Goal: Check status: Check status

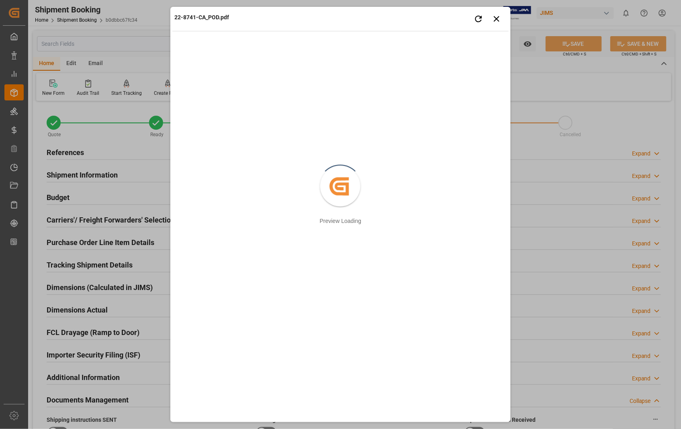
scroll to position [312, 0]
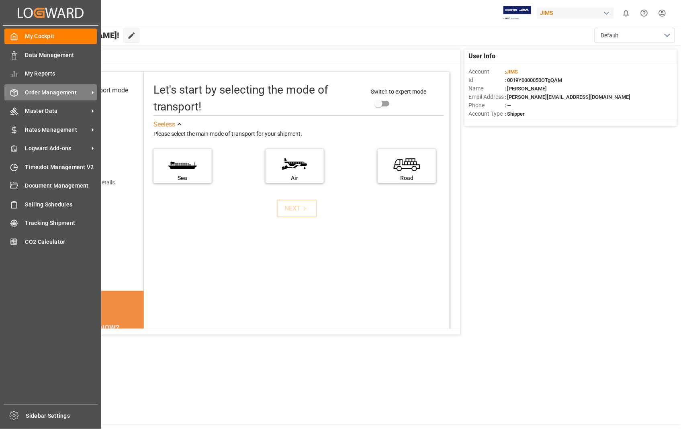
click at [43, 96] on div "Order Management Order Management" at bounding box center [50, 92] width 92 height 16
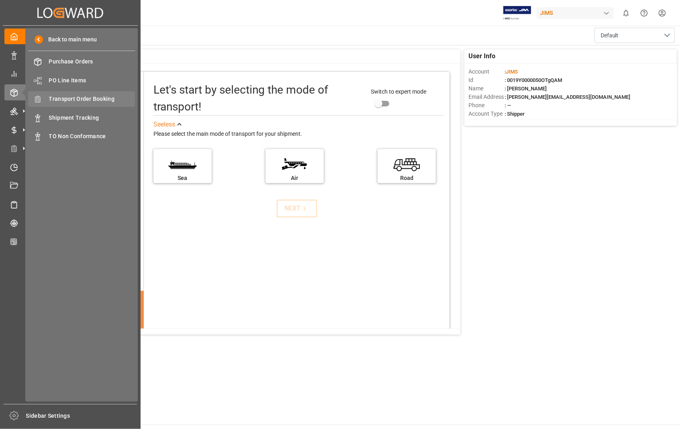
click at [97, 96] on span "Transport Order Booking" at bounding box center [92, 99] width 86 height 8
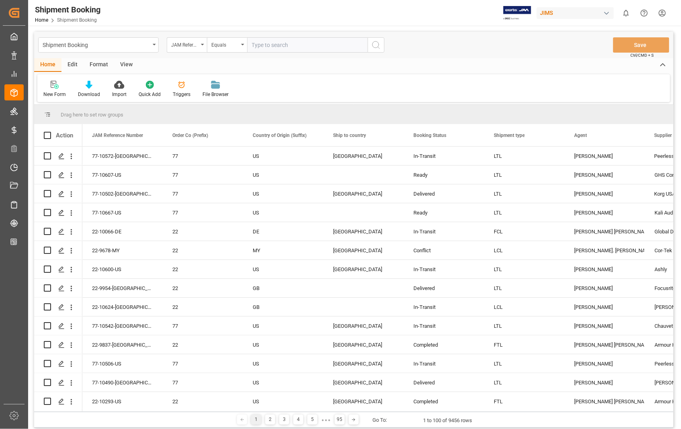
click at [309, 47] on input "text" at bounding box center [307, 44] width 121 height 15
type input "22-10470-[GEOGRAPHIC_DATA]"
click at [375, 47] on circle "search button" at bounding box center [375, 44] width 6 height 6
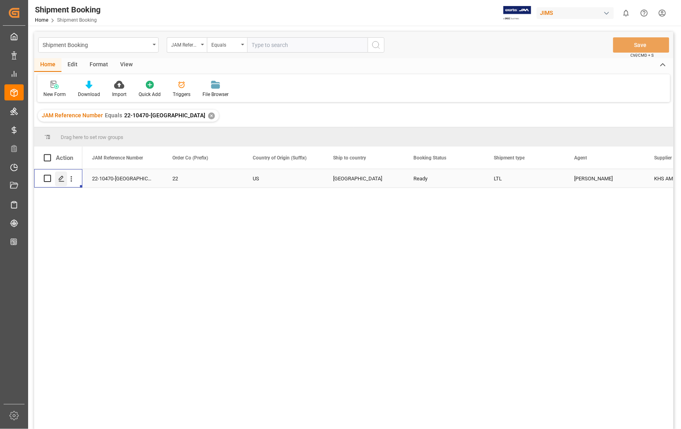
click at [58, 180] on icon "Press SPACE to select this row." at bounding box center [61, 179] width 6 height 6
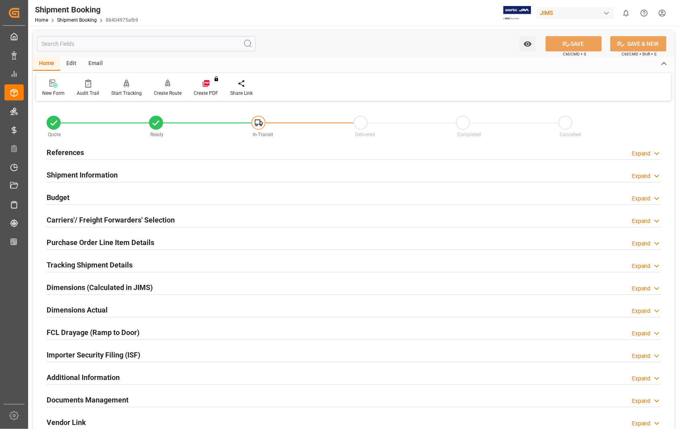
click at [65, 149] on h2 "References" at bounding box center [65, 152] width 37 height 11
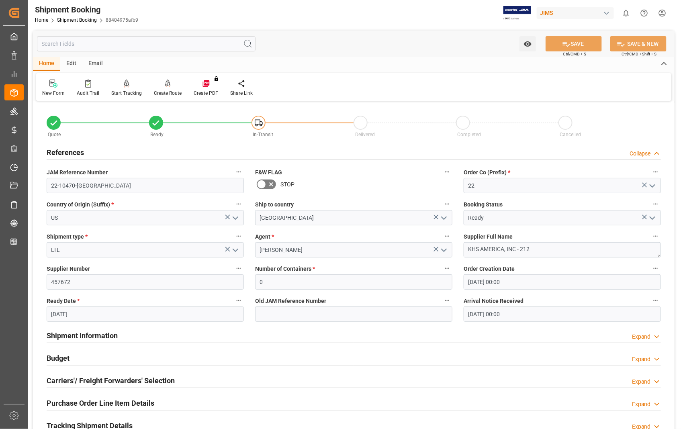
click at [65, 149] on h2 "References" at bounding box center [65, 152] width 37 height 11
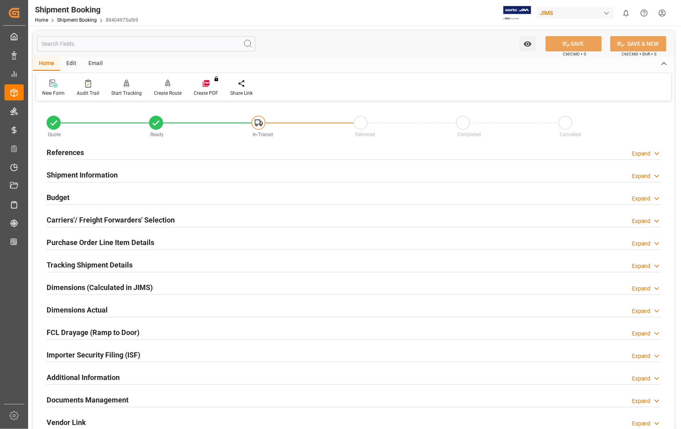
click at [90, 401] on h2 "Documents Management" at bounding box center [88, 400] width 82 height 11
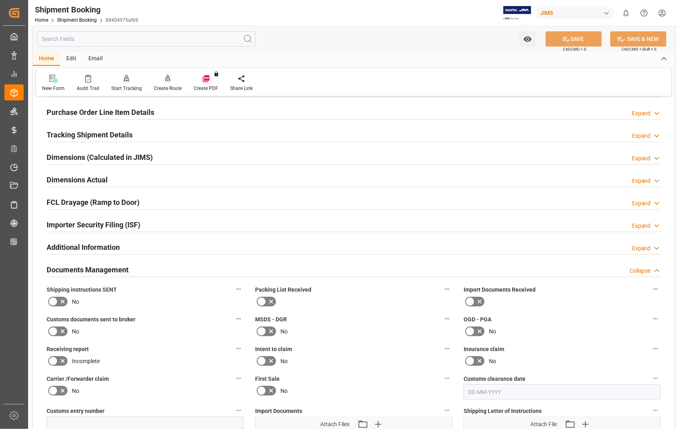
scroll to position [89, 0]
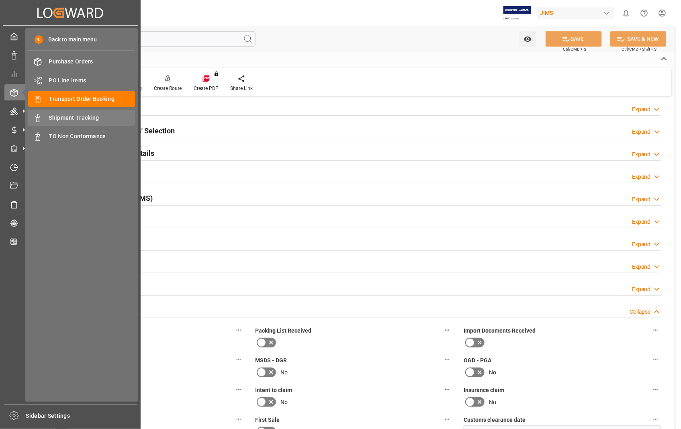
click at [59, 119] on span "Shipment Tracking" at bounding box center [92, 118] width 86 height 8
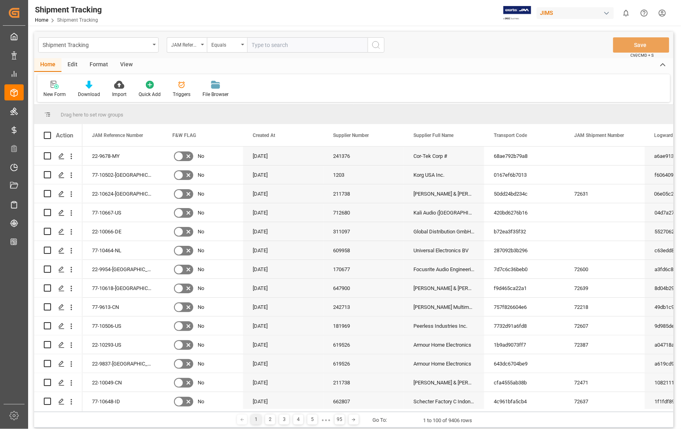
click at [307, 47] on input "text" at bounding box center [307, 44] width 121 height 15
paste input "22-10470-[GEOGRAPHIC_DATA]"
type input "22-10470-[GEOGRAPHIC_DATA]"
click at [376, 43] on icon "search button" at bounding box center [376, 45] width 10 height 10
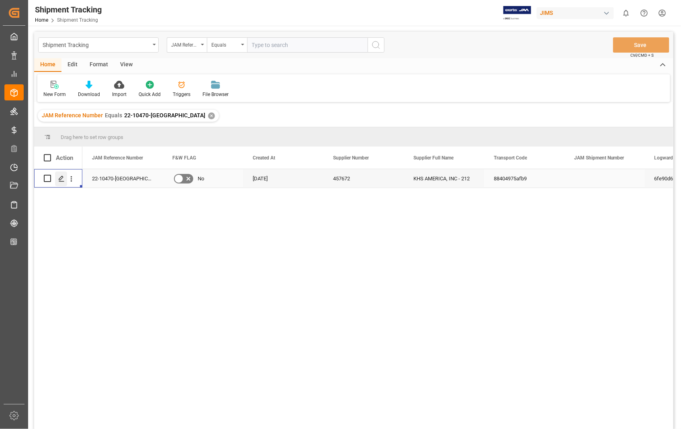
click at [63, 181] on icon "Press SPACE to select this row." at bounding box center [61, 179] width 6 height 6
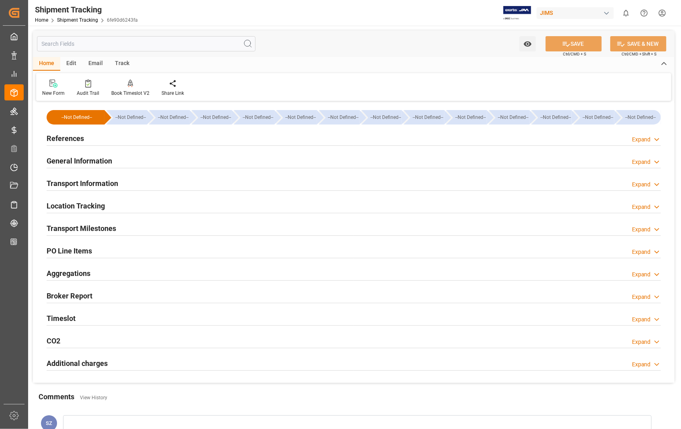
click at [92, 185] on h2 "Transport Information" at bounding box center [83, 183] width 72 height 11
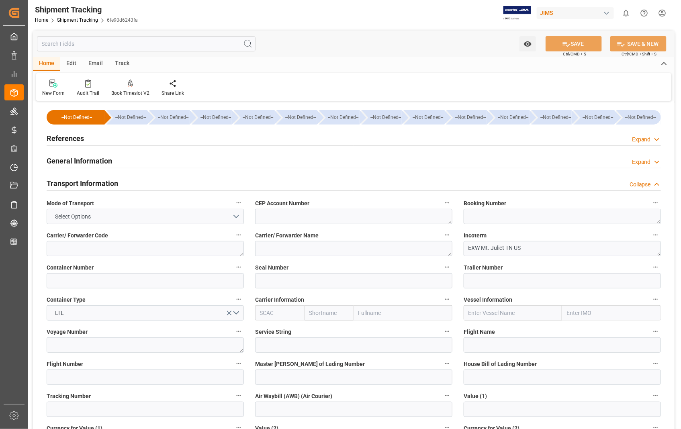
click at [79, 183] on h2 "Transport Information" at bounding box center [83, 183] width 72 height 11
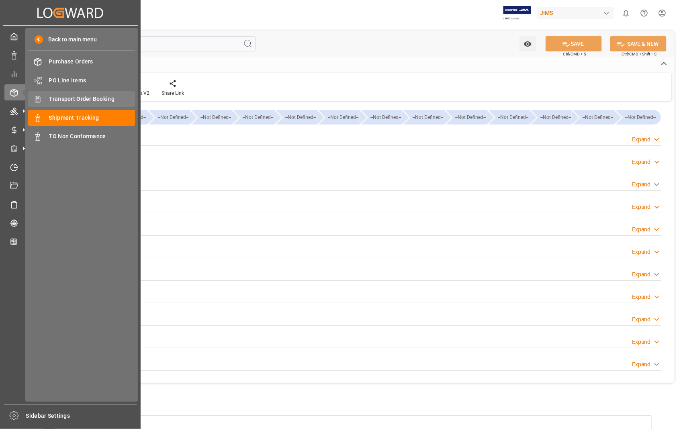
click at [88, 99] on span "Transport Order Booking" at bounding box center [92, 99] width 86 height 8
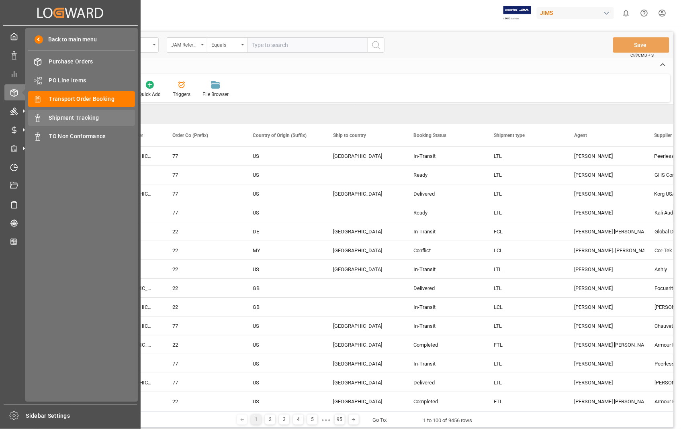
click at [78, 117] on span "Shipment Tracking" at bounding box center [92, 118] width 86 height 8
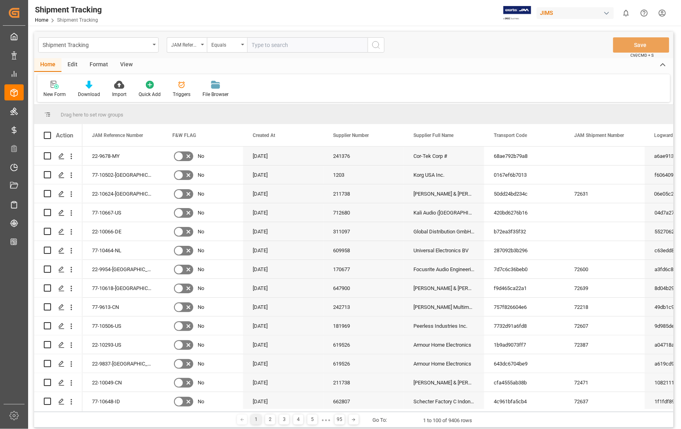
click at [330, 46] on input "text" at bounding box center [307, 44] width 121 height 15
paste input "22-10470-[GEOGRAPHIC_DATA]"
type input "22-10470-[GEOGRAPHIC_DATA]"
click at [377, 43] on icon "search button" at bounding box center [376, 45] width 10 height 10
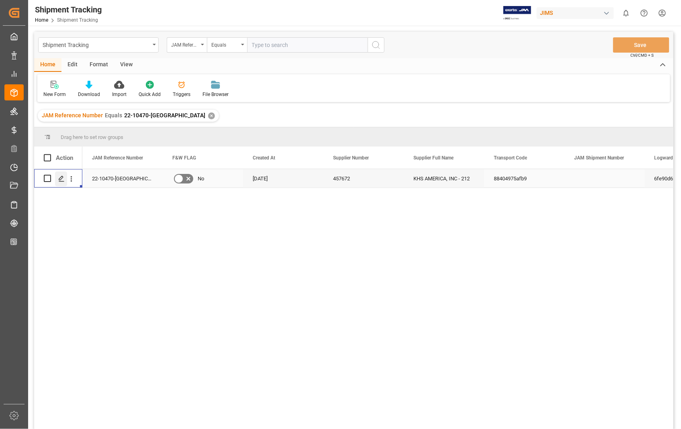
click at [62, 181] on line "Press SPACE to select this row." at bounding box center [61, 181] width 5 height 0
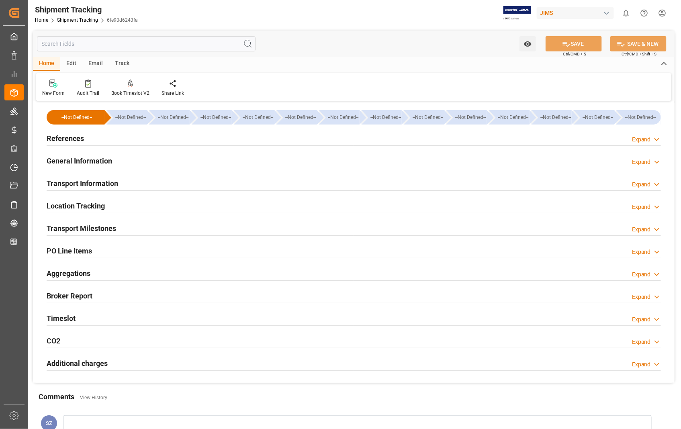
click at [101, 184] on h2 "Transport Information" at bounding box center [83, 183] width 72 height 11
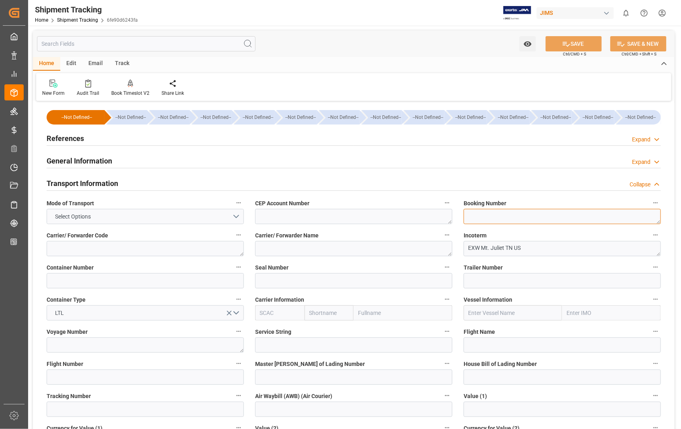
click at [494, 216] on textarea at bounding box center [562, 216] width 197 height 15
paste textarea "5896109531"
type textarea "5896109531"
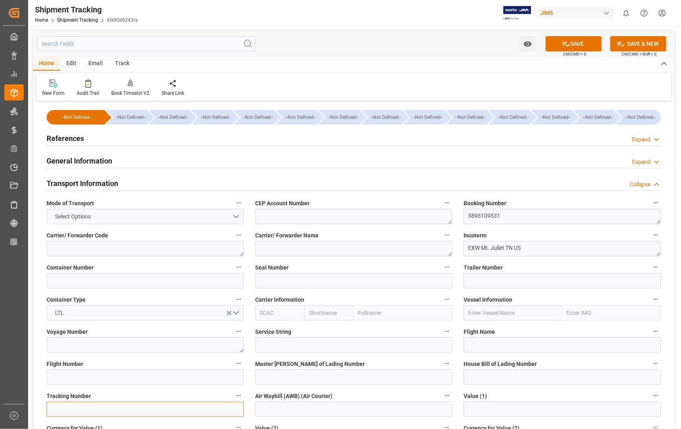
click at [100, 411] on input at bounding box center [145, 409] width 197 height 15
paste input "5896109531"
type input "5896109531"
click at [573, 41] on button "SAVE" at bounding box center [574, 43] width 56 height 15
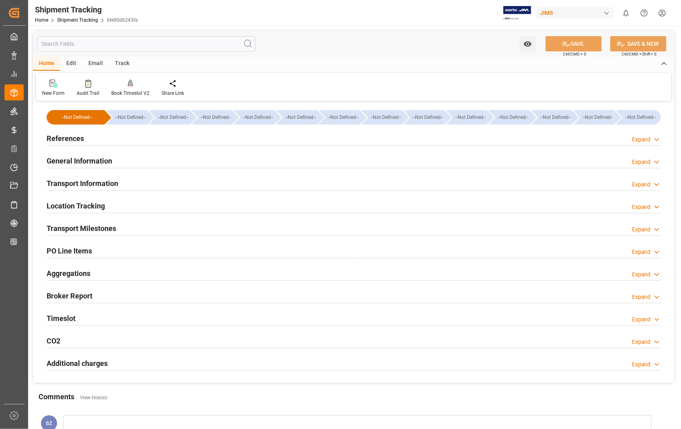
click at [92, 229] on h2 "Transport Milestones" at bounding box center [82, 228] width 70 height 11
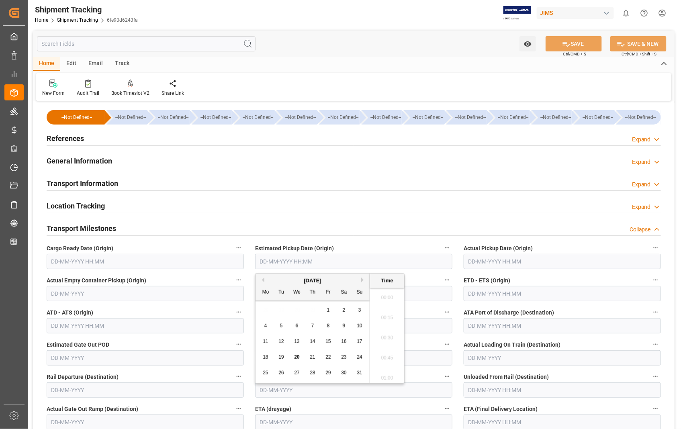
scroll to position [947, 0]
click at [342, 263] on input "text" at bounding box center [353, 261] width 197 height 15
click at [282, 327] on span "5" at bounding box center [281, 326] width 3 height 6
type input "[DATE] 00:00"
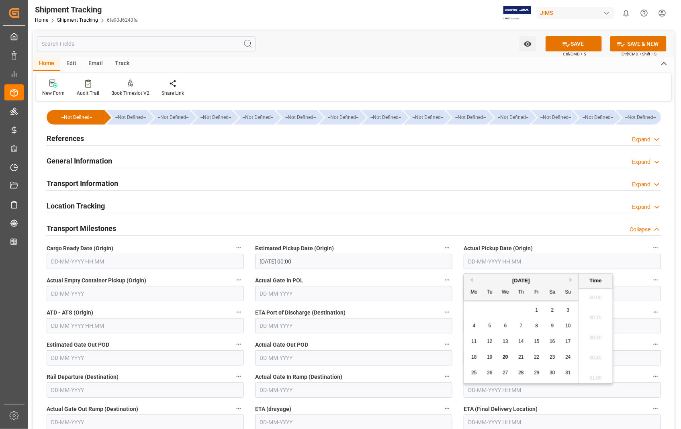
click at [559, 260] on input "text" at bounding box center [562, 261] width 197 height 15
click at [487, 324] on div "5" at bounding box center [490, 326] width 10 height 10
type input "[DATE] 00:00"
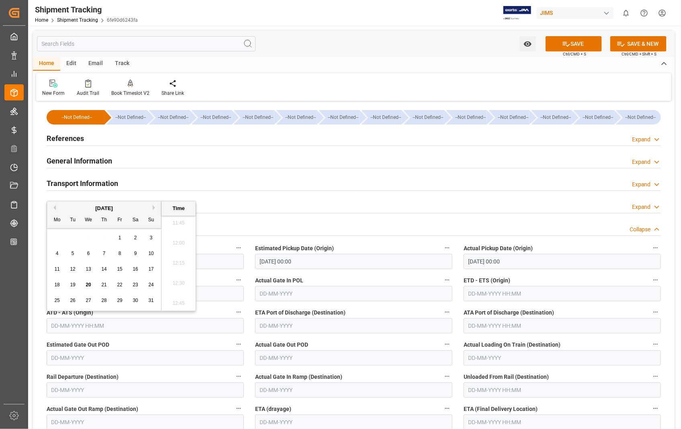
click at [106, 328] on input "text" at bounding box center [145, 325] width 197 height 15
click at [75, 254] on div "5" at bounding box center [73, 254] width 10 height 10
type input "[DATE] 00:00"
click at [550, 297] on input "text" at bounding box center [562, 293] width 197 height 15
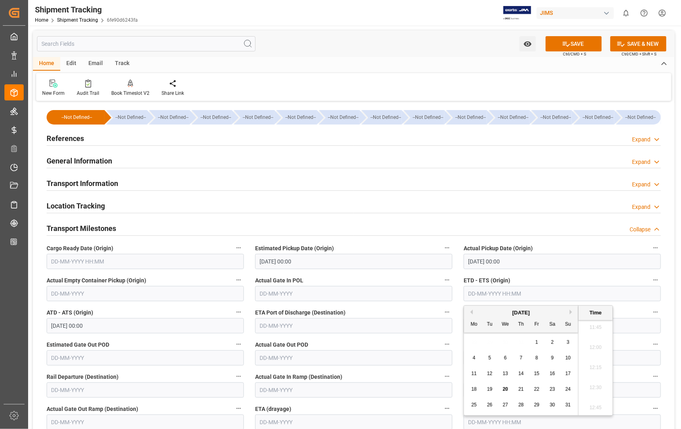
click at [491, 360] on div "5" at bounding box center [490, 359] width 10 height 10
type input "[DATE] 00:00"
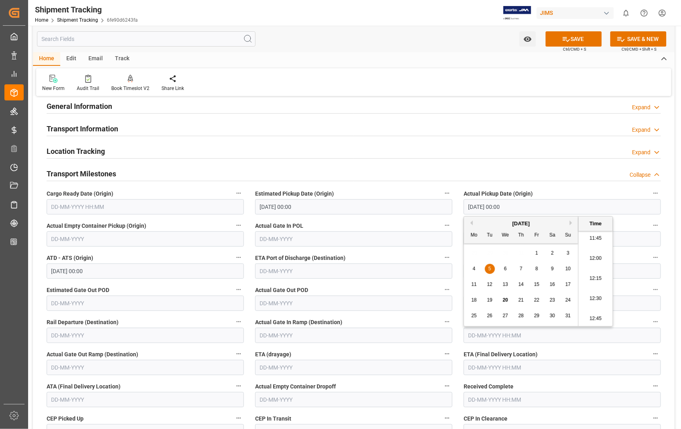
scroll to position [89, 0]
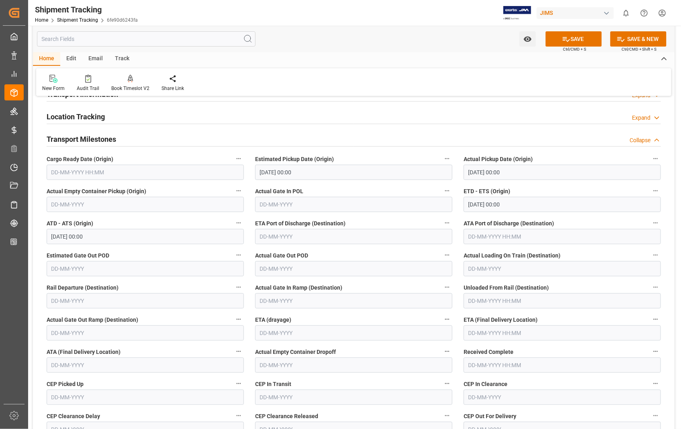
click at [547, 350] on label "Received Complete" at bounding box center [562, 351] width 197 height 11
click at [650, 350] on button "Received Complete" at bounding box center [655, 351] width 10 height 10
click at [540, 333] on div at bounding box center [340, 214] width 681 height 429
click at [533, 332] on input "text" at bounding box center [562, 332] width 197 height 15
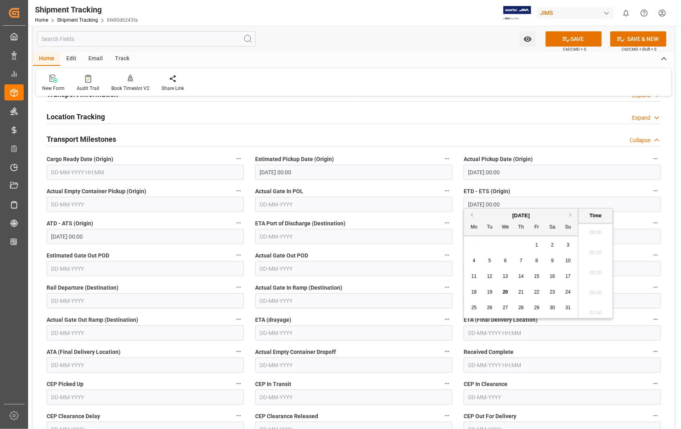
scroll to position [947, 0]
click at [473, 276] on span "11" at bounding box center [473, 277] width 5 height 6
type input "[DATE] 00:00"
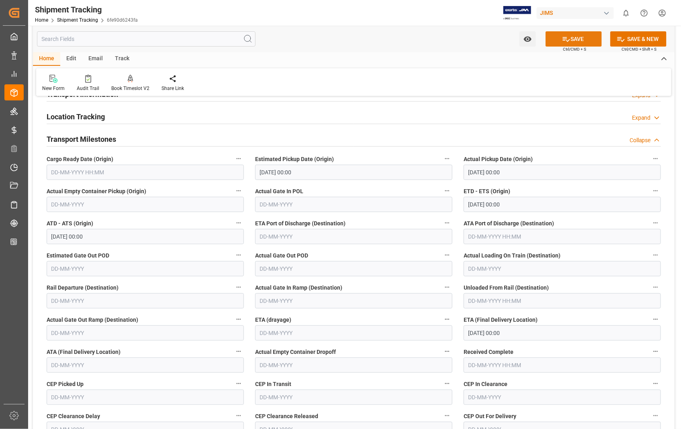
click at [575, 39] on button "SAVE" at bounding box center [574, 38] width 56 height 15
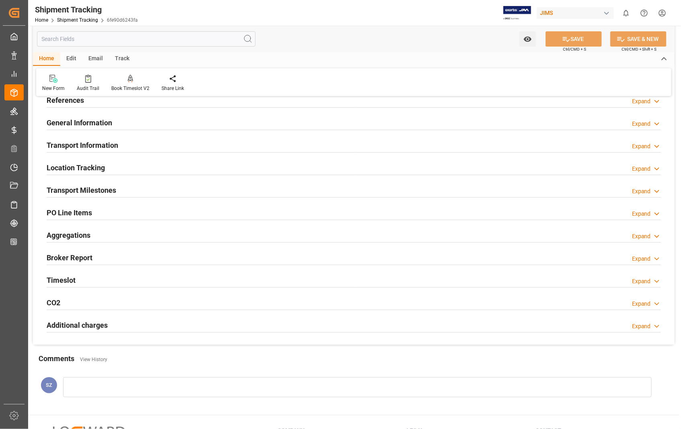
scroll to position [0, 0]
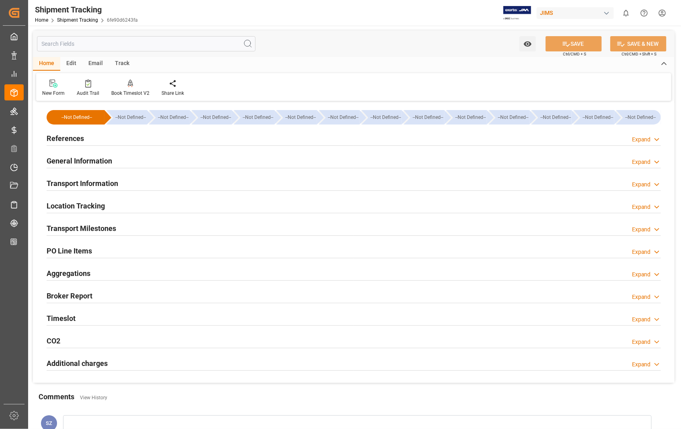
click at [59, 138] on h2 "References" at bounding box center [65, 138] width 37 height 11
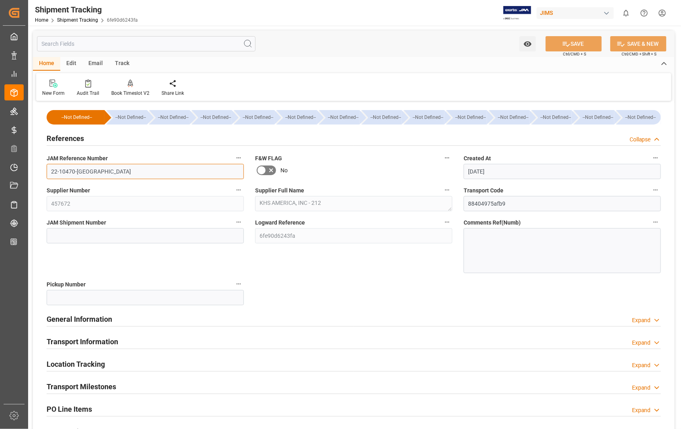
drag, startPoint x: 88, startPoint y: 172, endPoint x: 53, endPoint y: 170, distance: 35.8
click at [53, 170] on input "22-10470-[GEOGRAPHIC_DATA]" at bounding box center [145, 171] width 197 height 15
